Goal: Information Seeking & Learning: Learn about a topic

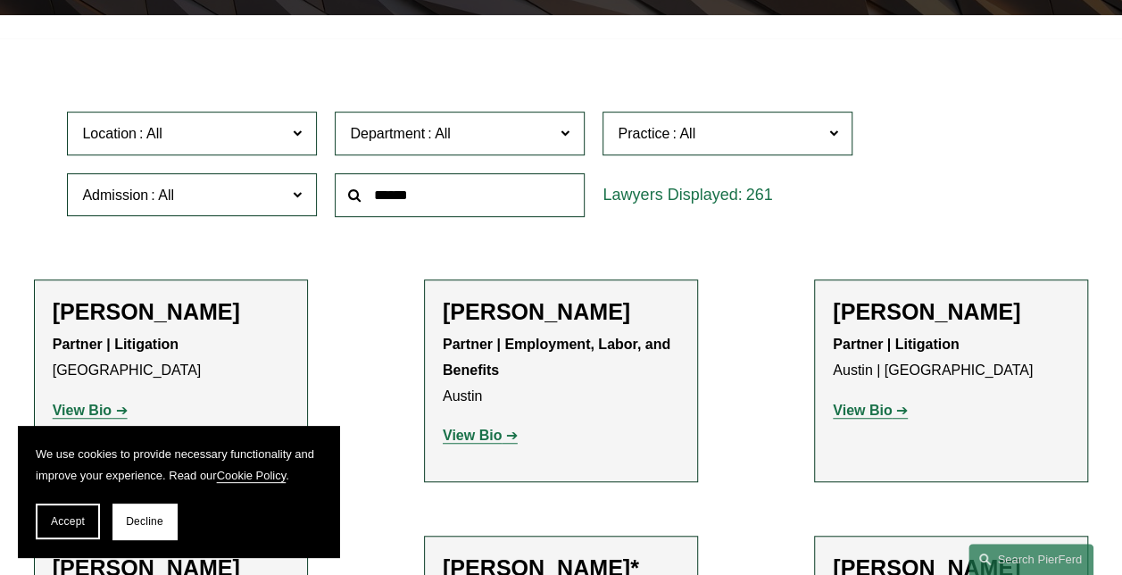
scroll to position [446, 0]
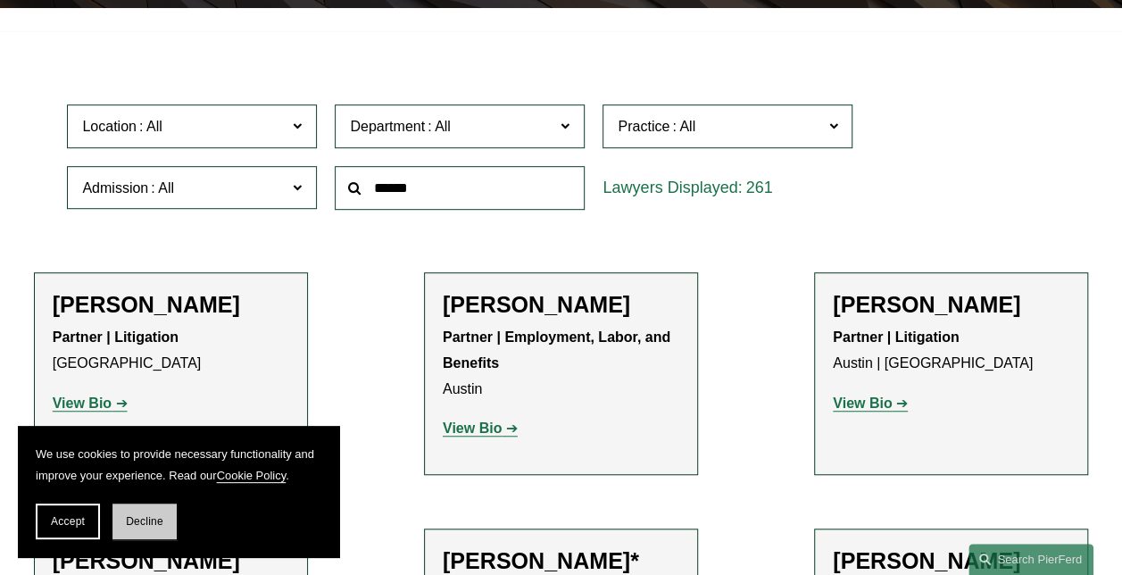
click at [147, 520] on span "Decline" at bounding box center [145, 521] width 38 height 13
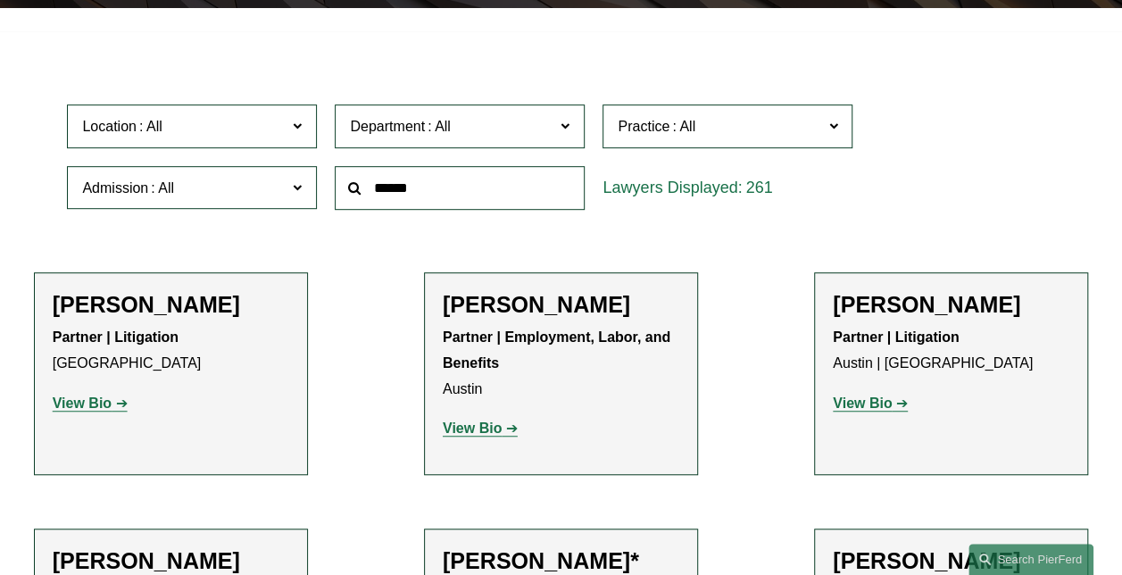
scroll to position [357, 0]
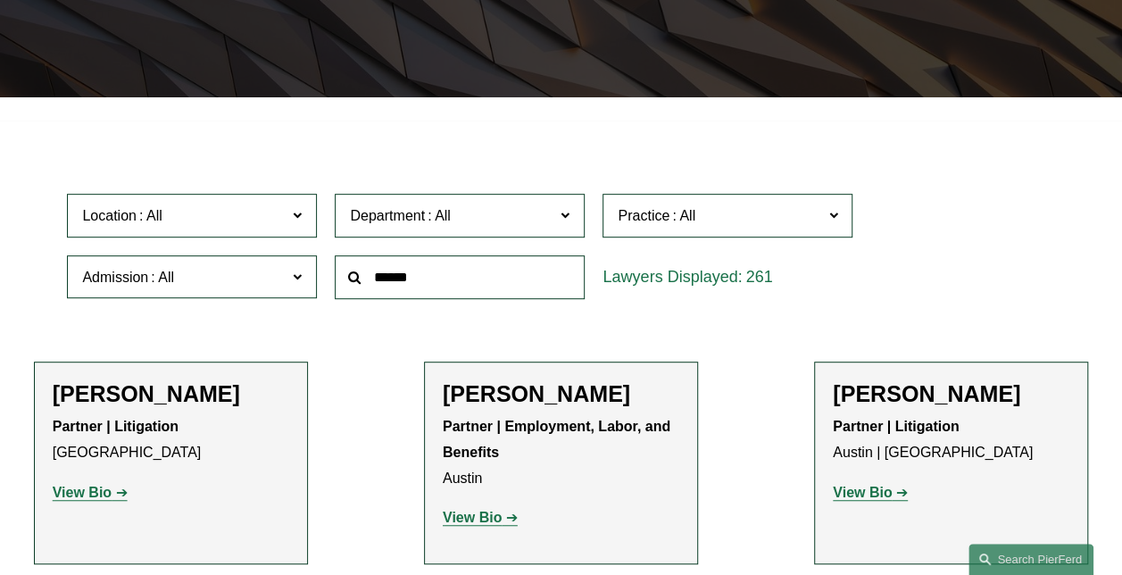
click at [397, 282] on input "text" at bounding box center [460, 277] width 250 height 44
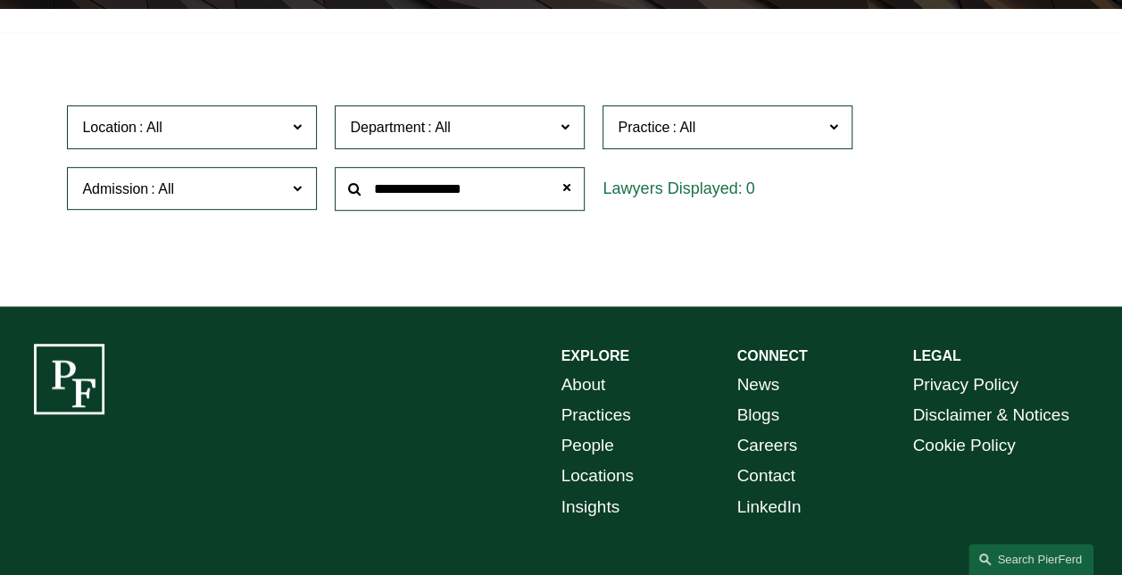
scroll to position [268, 0]
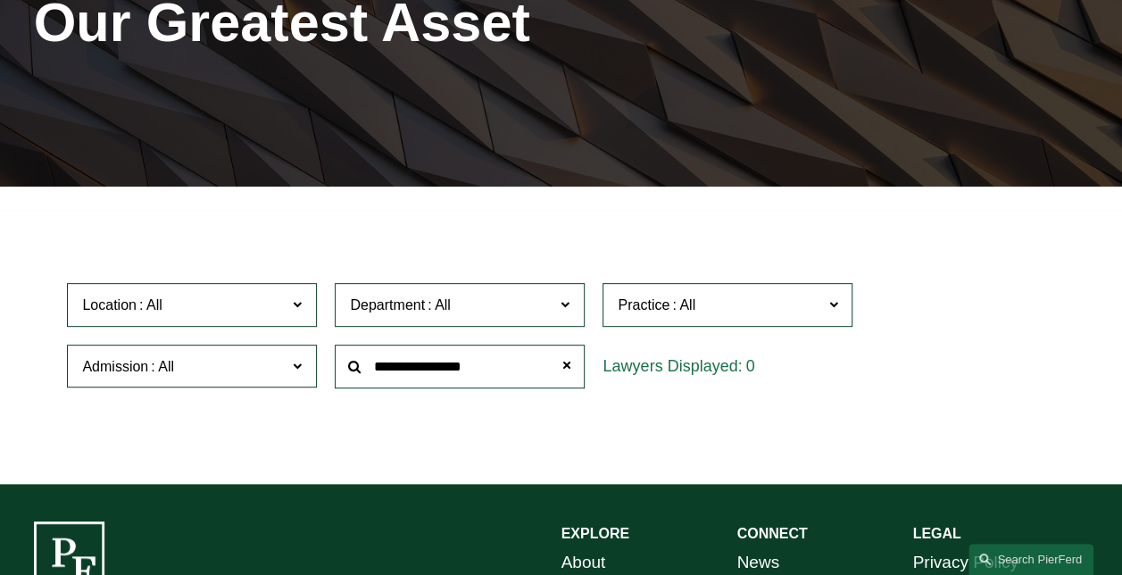
click at [436, 368] on input "**********" at bounding box center [460, 367] width 250 height 44
click at [524, 372] on input "**********" at bounding box center [460, 367] width 250 height 44
click at [302, 313] on span at bounding box center [297, 304] width 9 height 23
click at [0, 0] on link "[US_STATE]" at bounding box center [0, 0] width 0 height 0
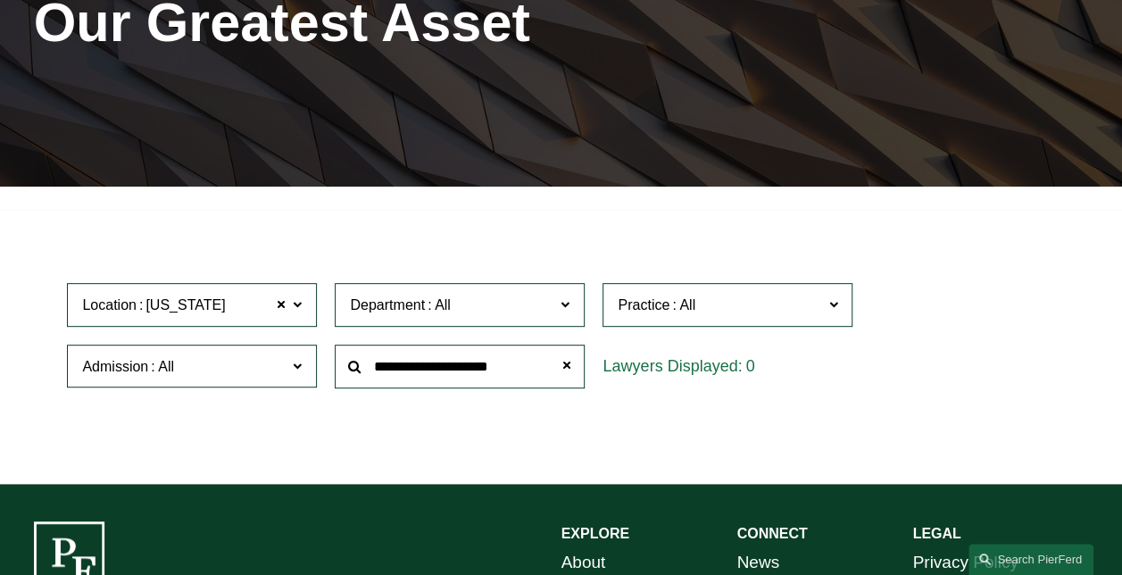
click at [564, 309] on span at bounding box center [565, 304] width 9 height 23
click at [0, 0] on link "Litigation" at bounding box center [0, 0] width 0 height 0
click at [436, 370] on input "**********" at bounding box center [460, 367] width 250 height 44
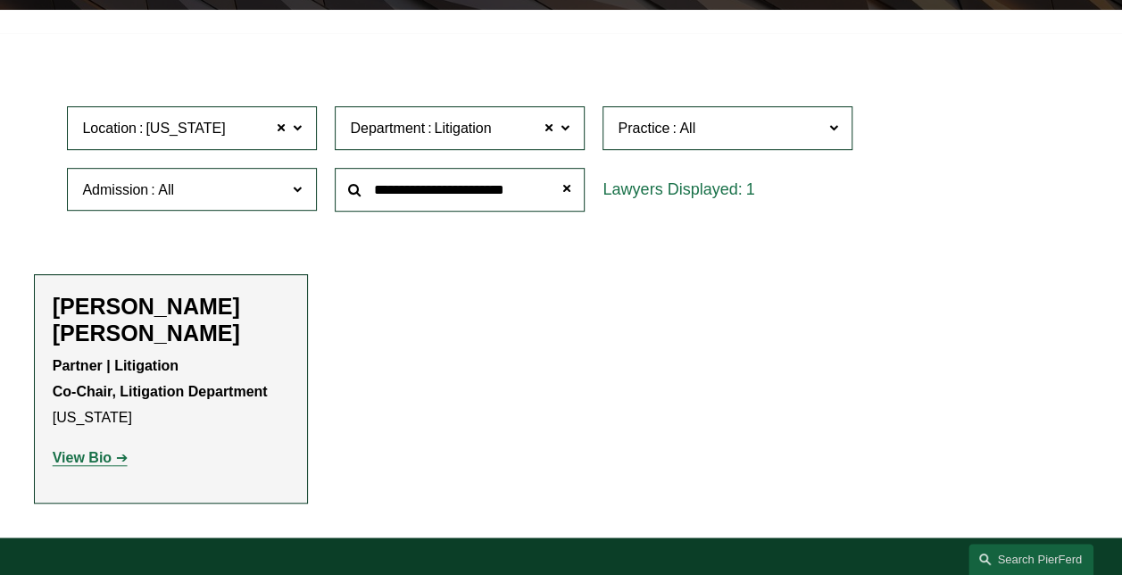
scroll to position [446, 0]
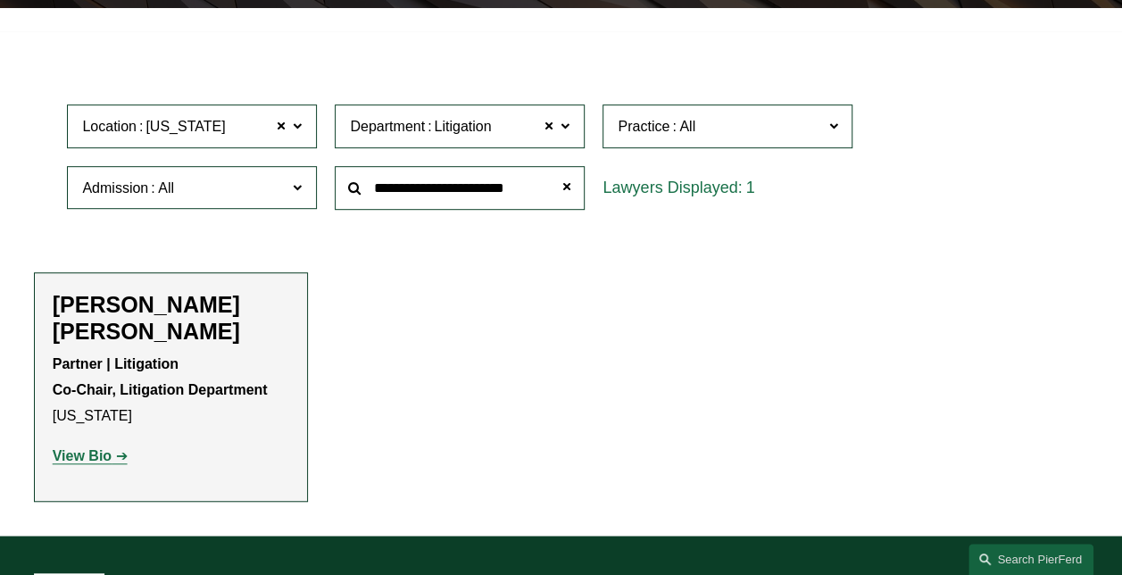
type input "**********"
click at [68, 457] on strong "View Bio" at bounding box center [82, 455] width 59 height 15
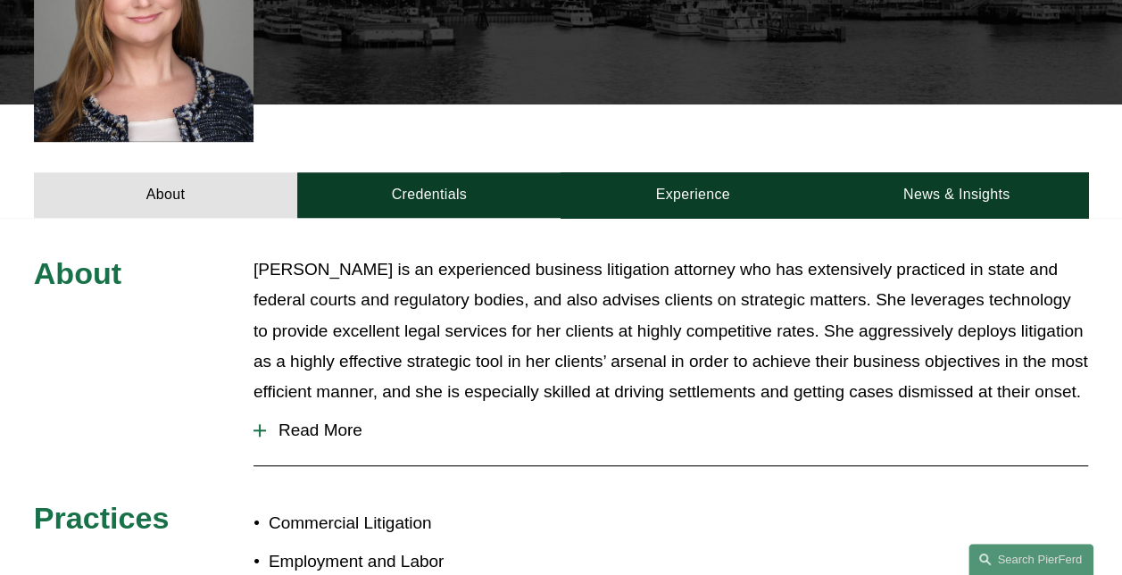
scroll to position [714, 0]
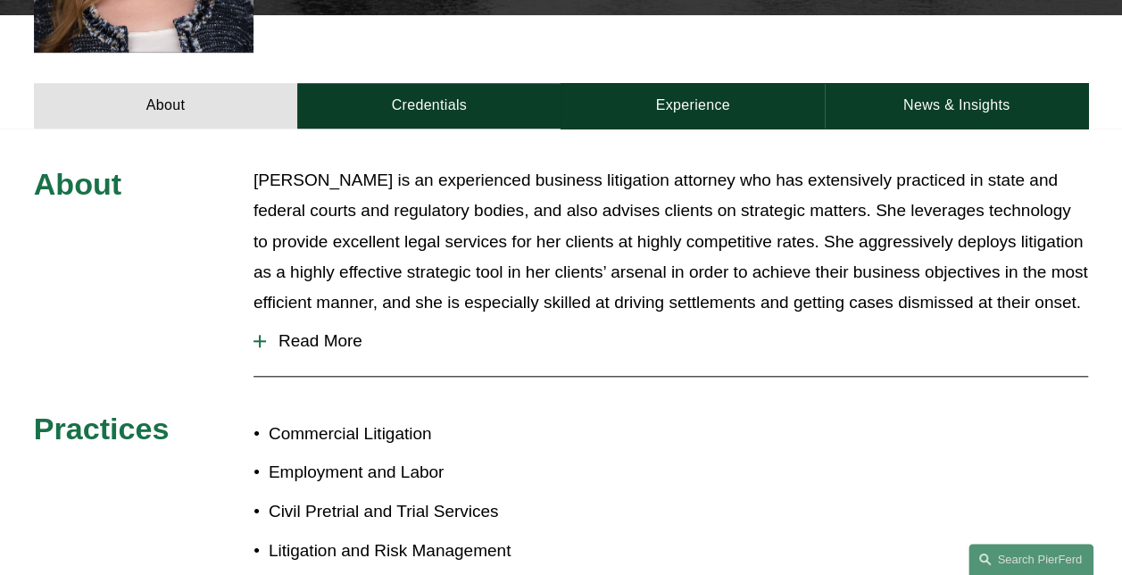
click at [262, 340] on div at bounding box center [260, 341] width 13 height 2
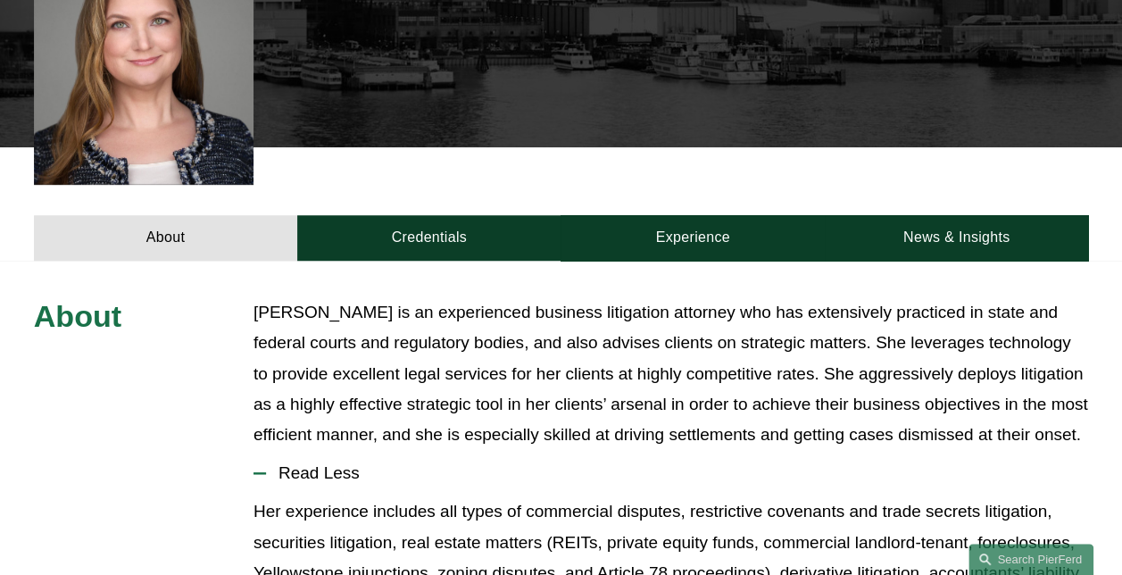
scroll to position [357, 0]
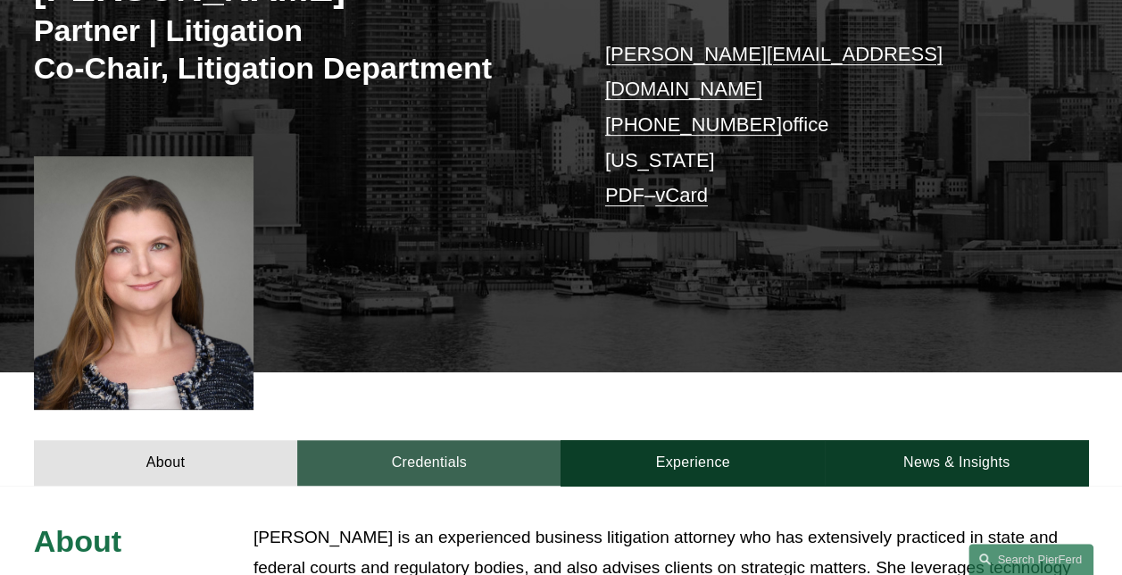
click at [431, 440] on link "Credentials" at bounding box center [428, 463] width 263 height 46
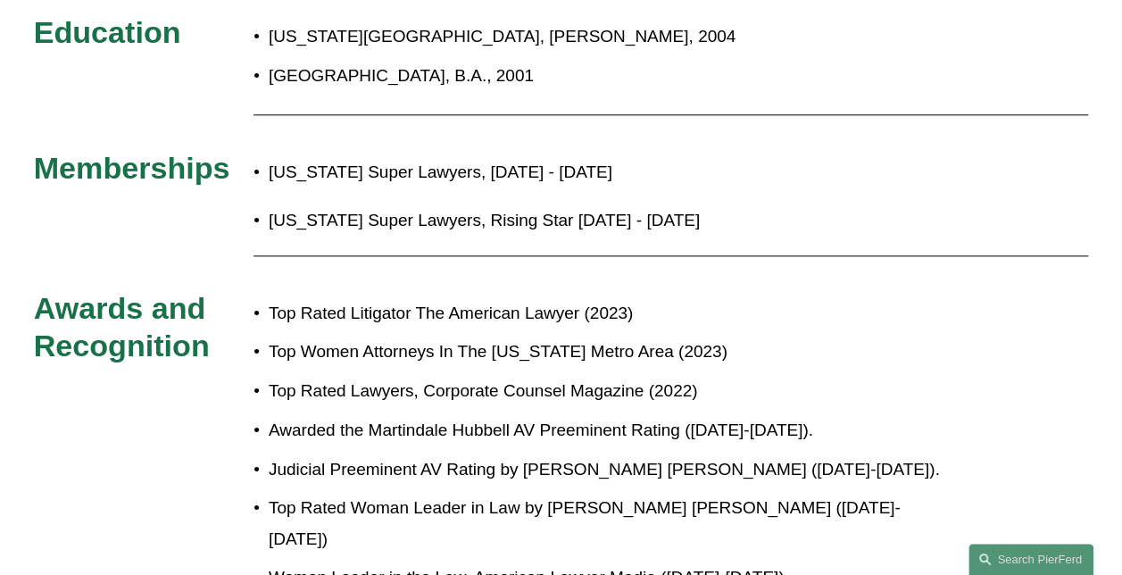
scroll to position [446, 0]
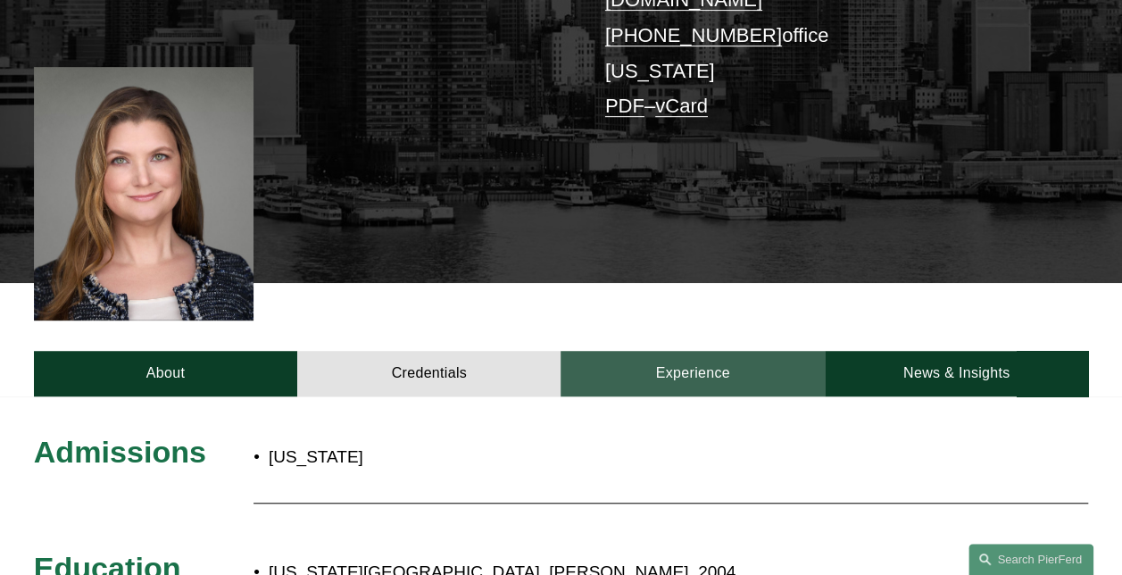
click at [697, 351] on link "Experience" at bounding box center [692, 374] width 263 height 46
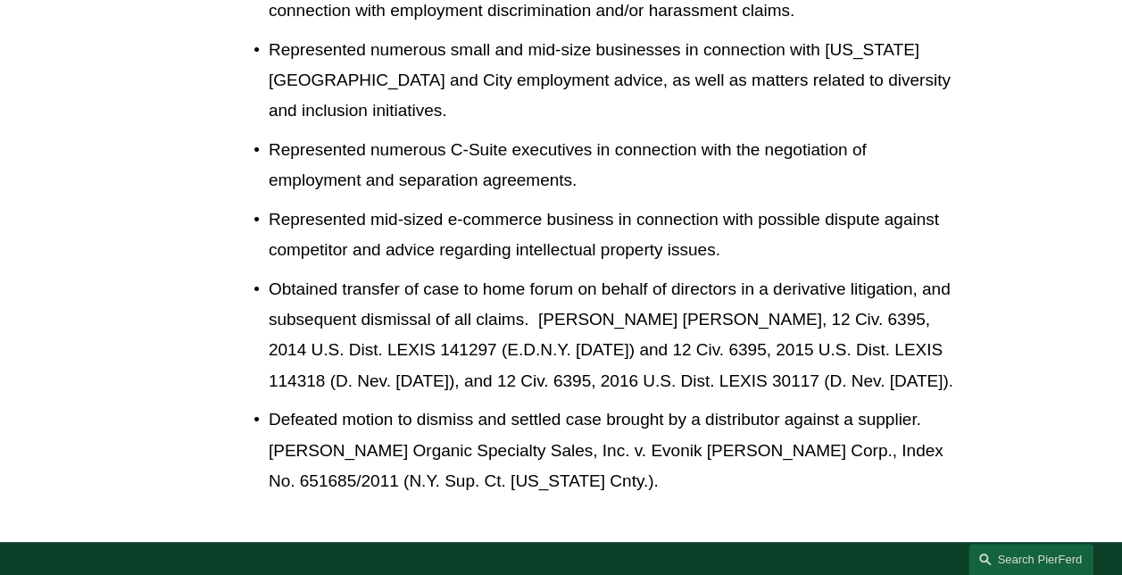
scroll to position [3125, 0]
